Goal: Information Seeking & Learning: Learn about a topic

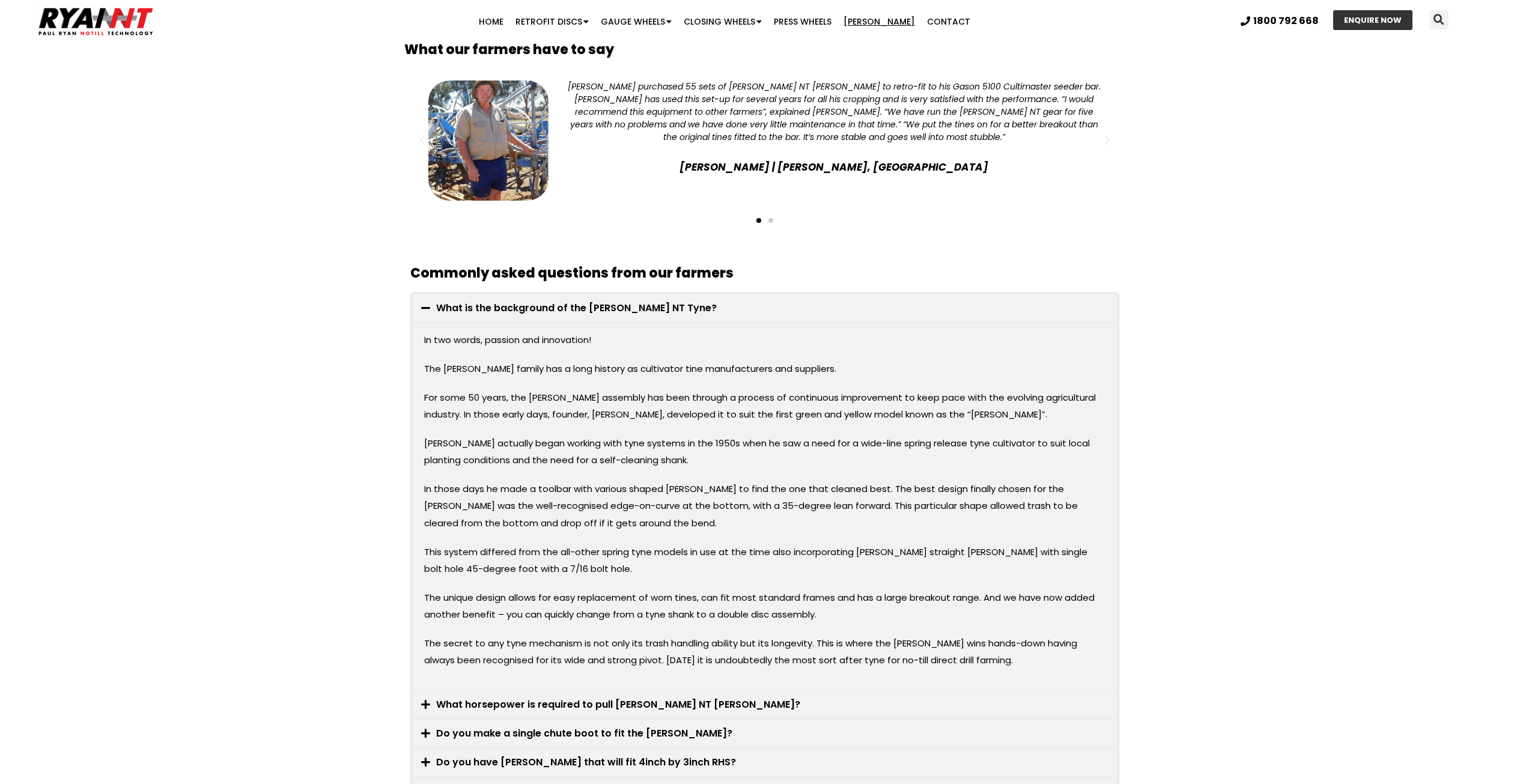
scroll to position [1321, 0]
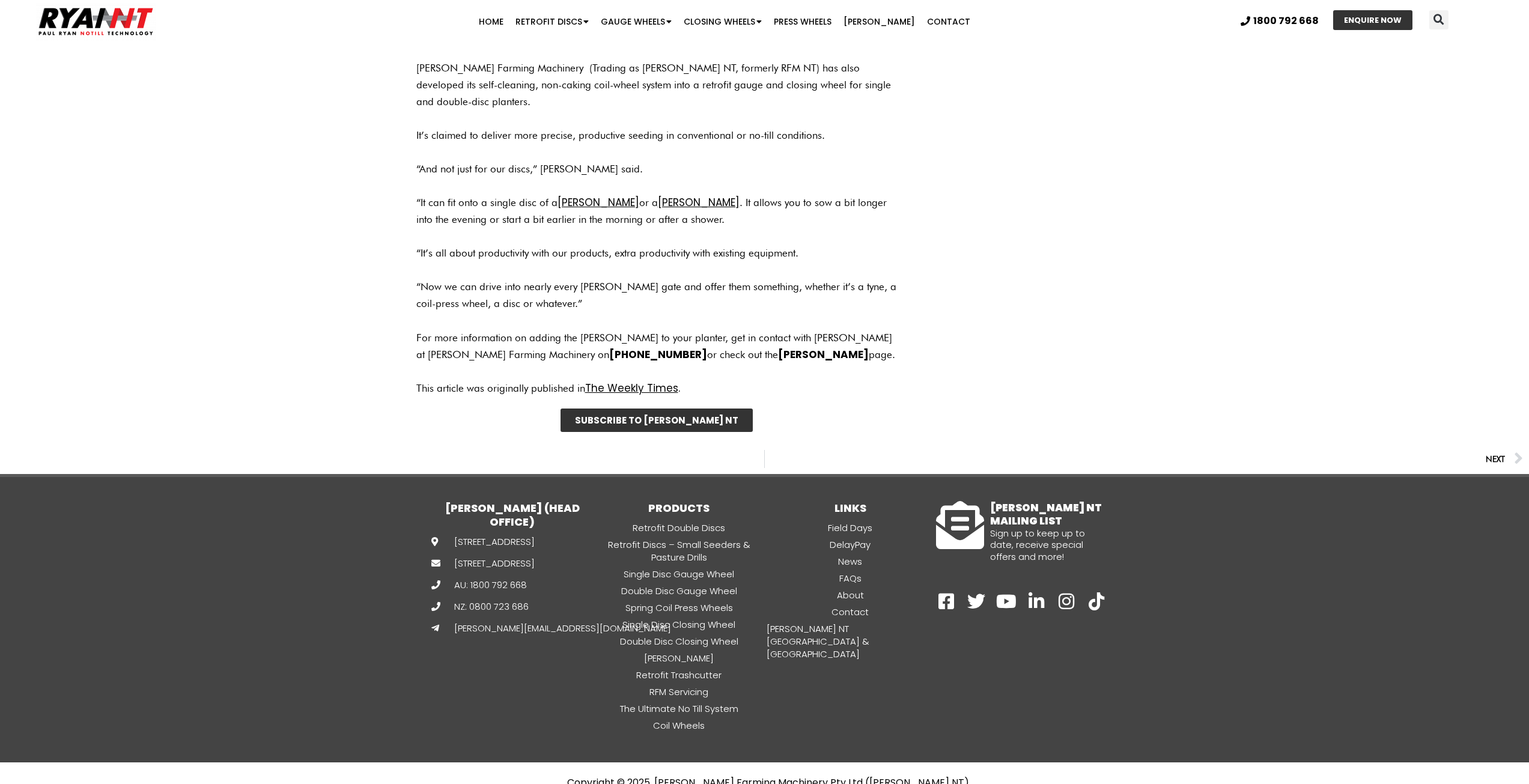
scroll to position [1164, 0]
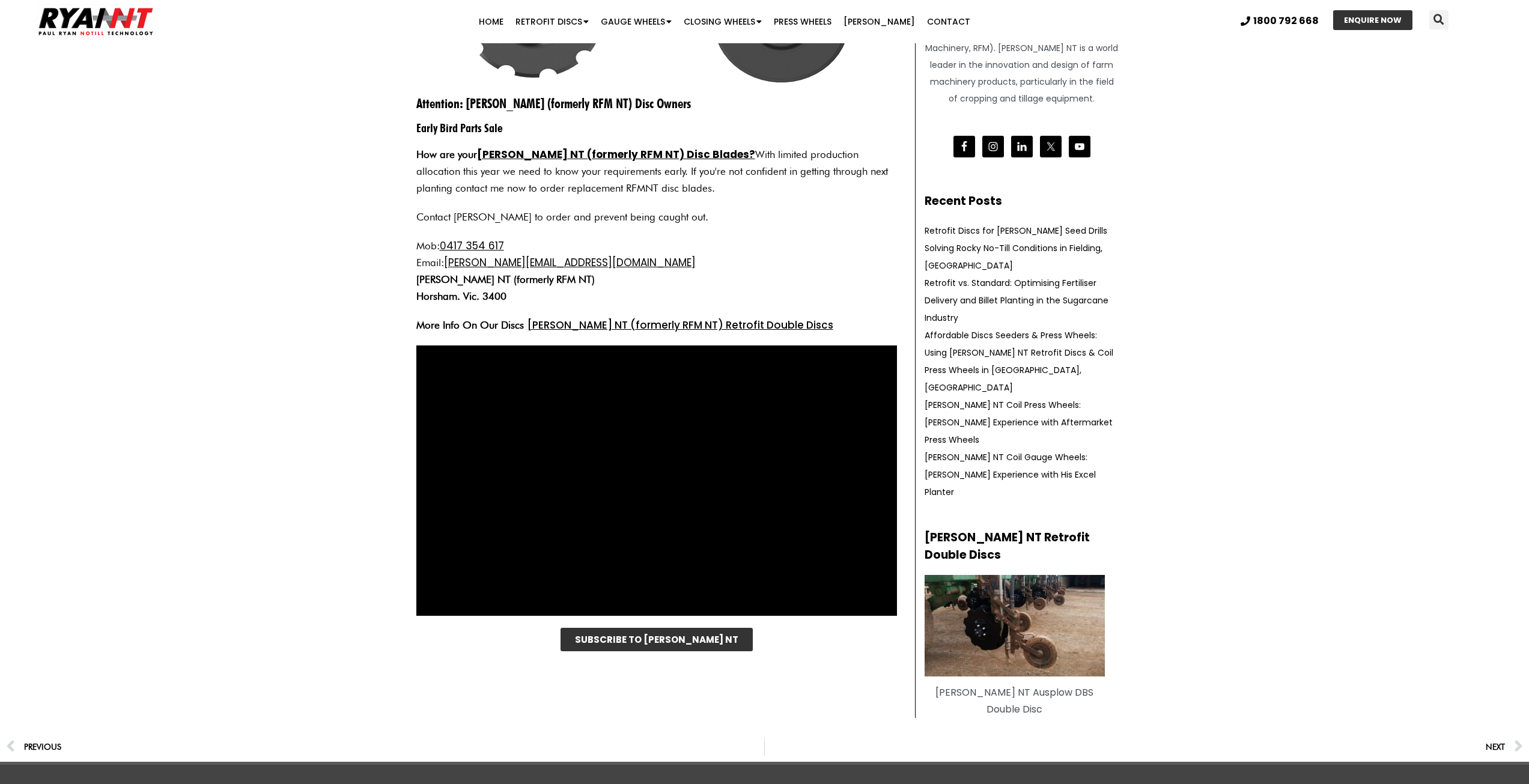
scroll to position [207, 0]
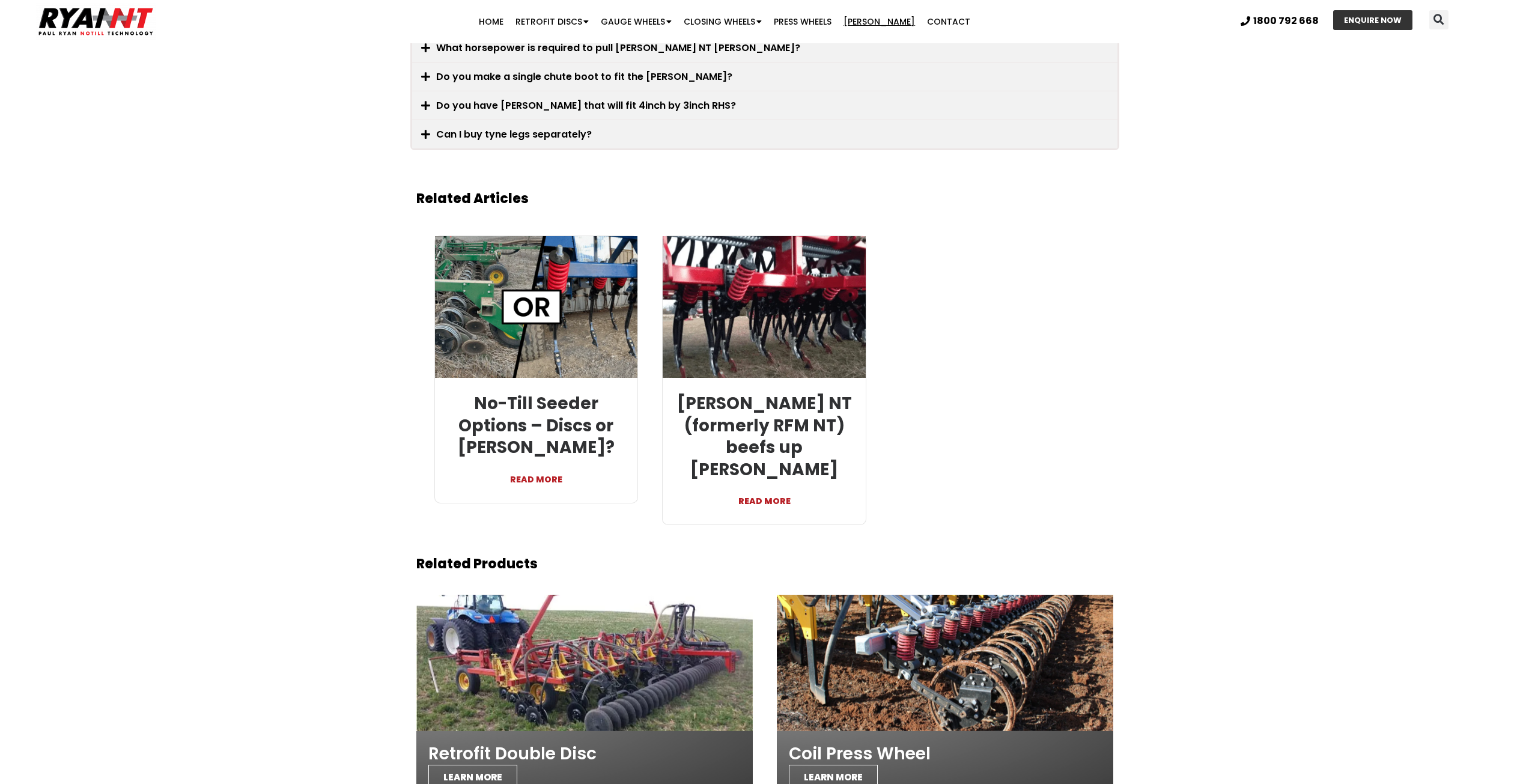
scroll to position [2402, 0]
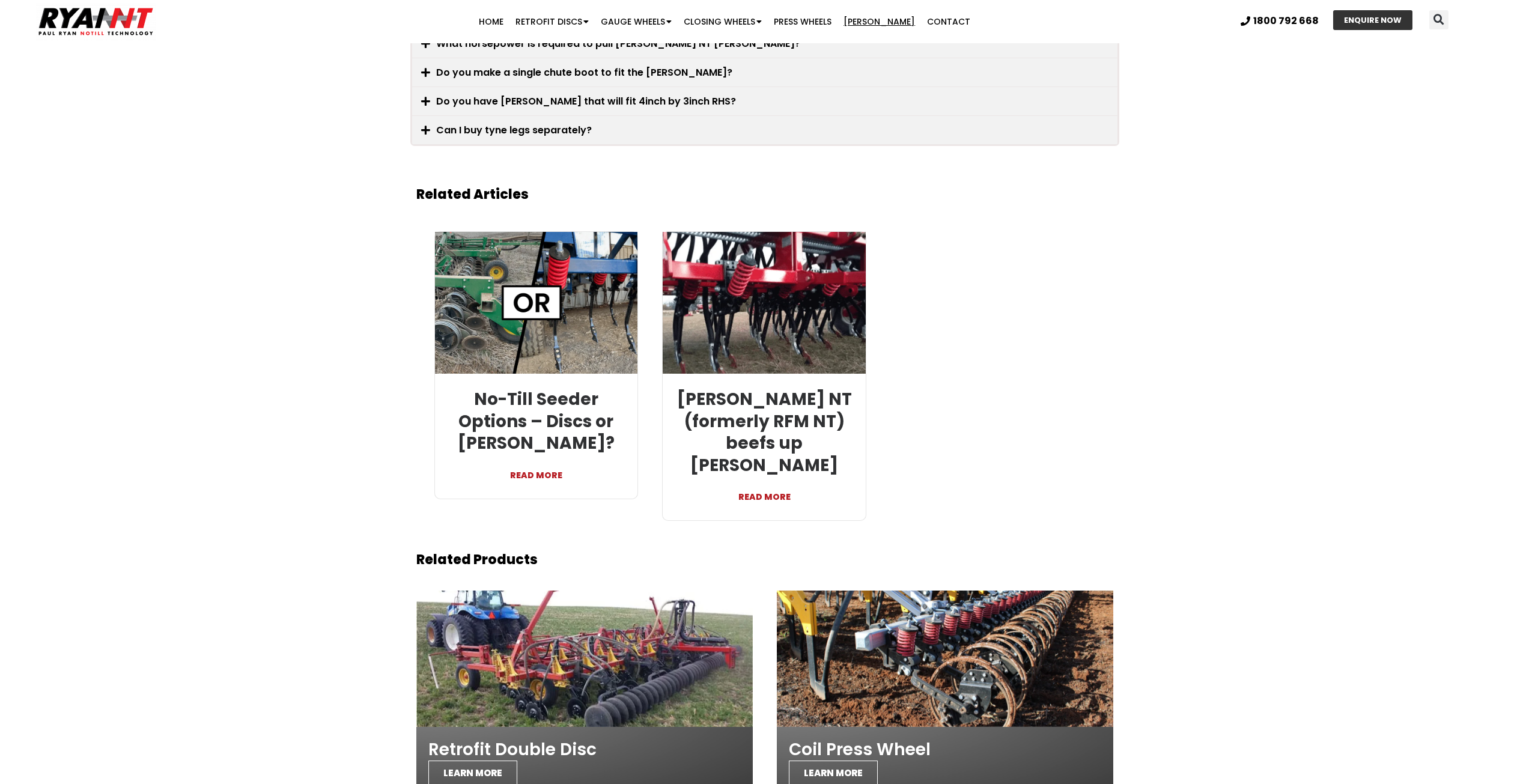
click at [777, 476] on link "READ MORE" at bounding box center [764, 490] width 185 height 29
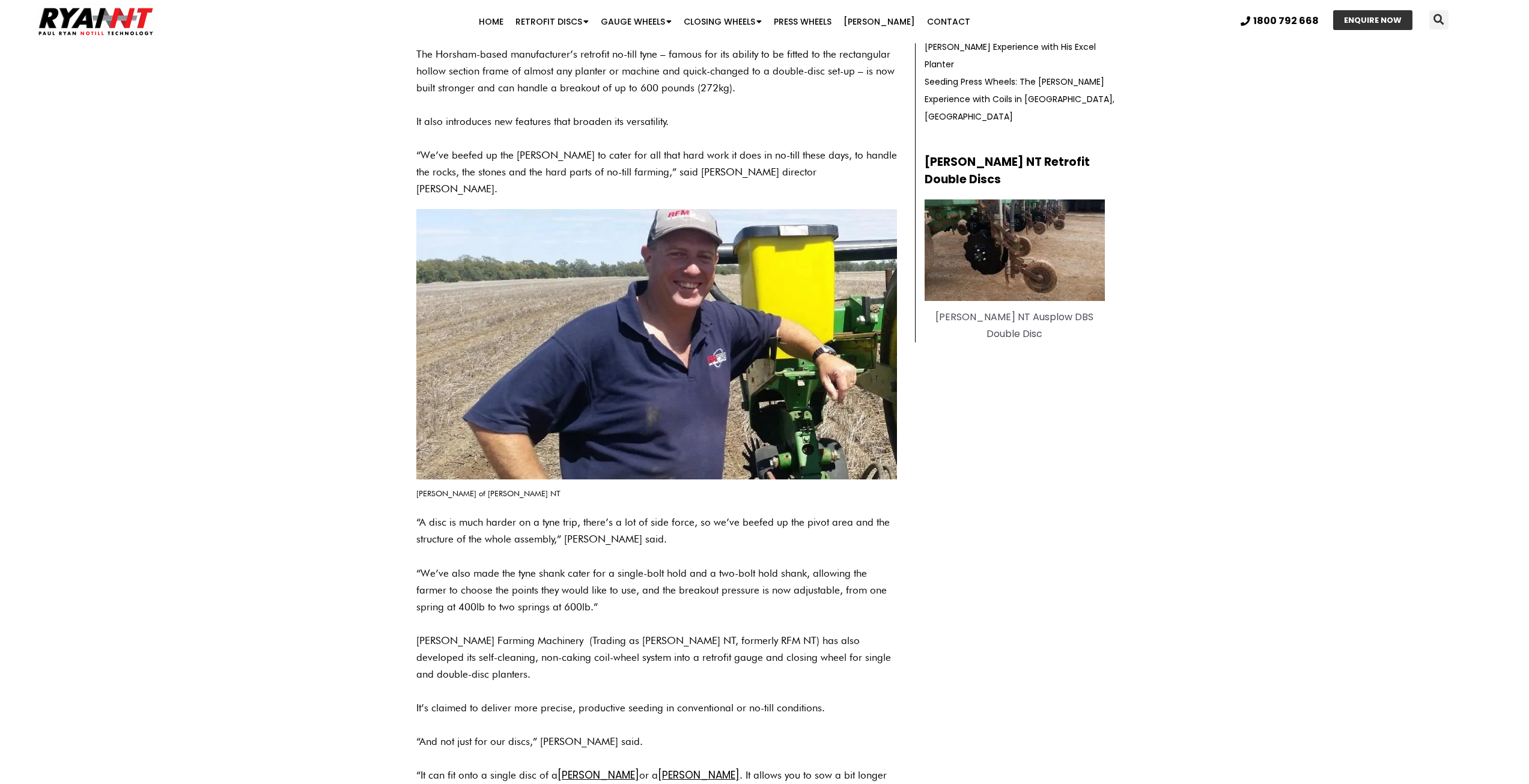
scroll to position [563, 0]
